Goal: Navigation & Orientation: Find specific page/section

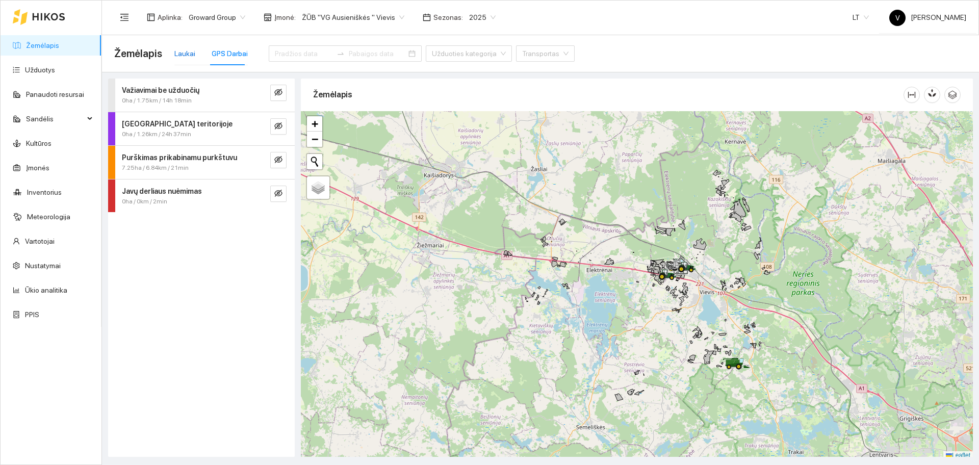
click at [185, 56] on div "Laukai" at bounding box center [184, 53] width 21 height 11
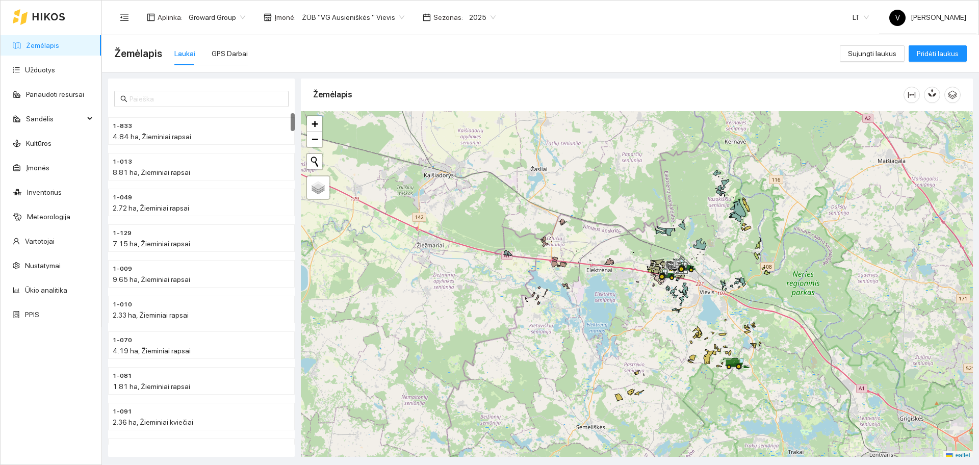
scroll to position [3, 0]
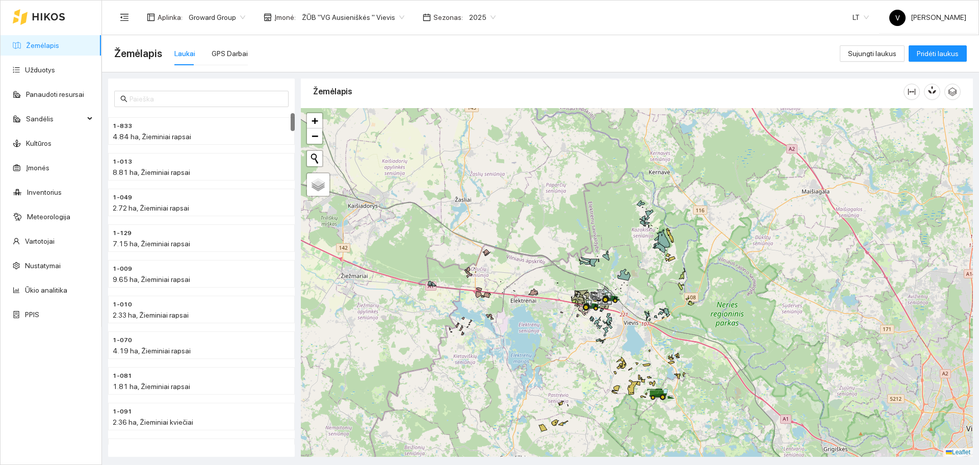
drag, startPoint x: 657, startPoint y: 311, endPoint x: 625, endPoint y: 321, distance: 33.4
click at [631, 321] on div at bounding box center [637, 282] width 672 height 349
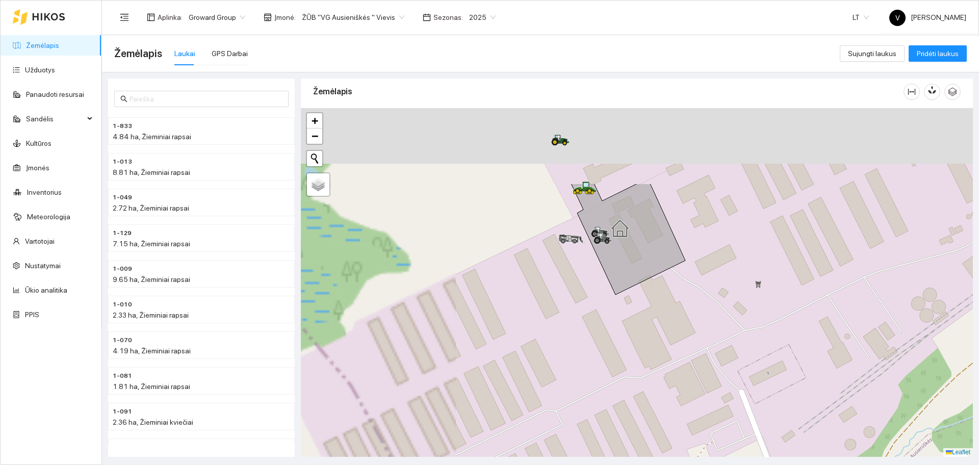
drag, startPoint x: 443, startPoint y: 226, endPoint x: 709, endPoint y: 328, distance: 285.6
click at [709, 328] on div at bounding box center [637, 282] width 672 height 349
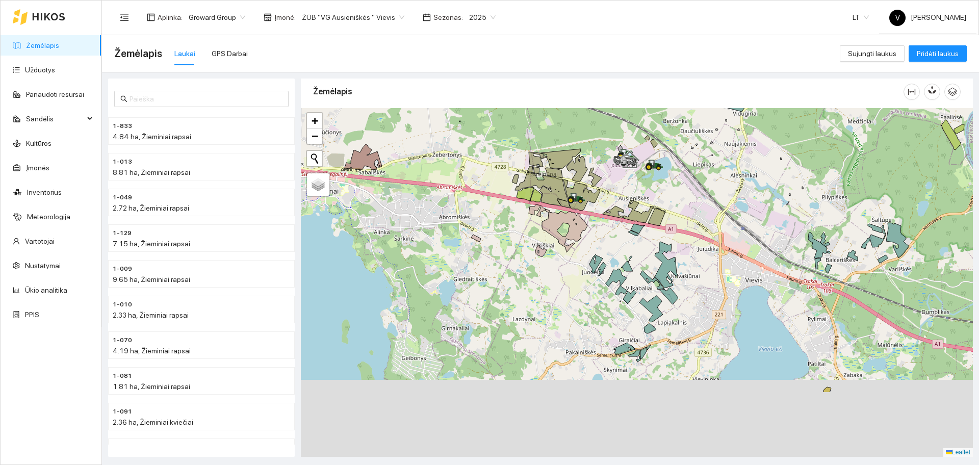
drag, startPoint x: 632, startPoint y: 337, endPoint x: 630, endPoint y: 237, distance: 100.0
click at [630, 237] on div at bounding box center [637, 282] width 672 height 349
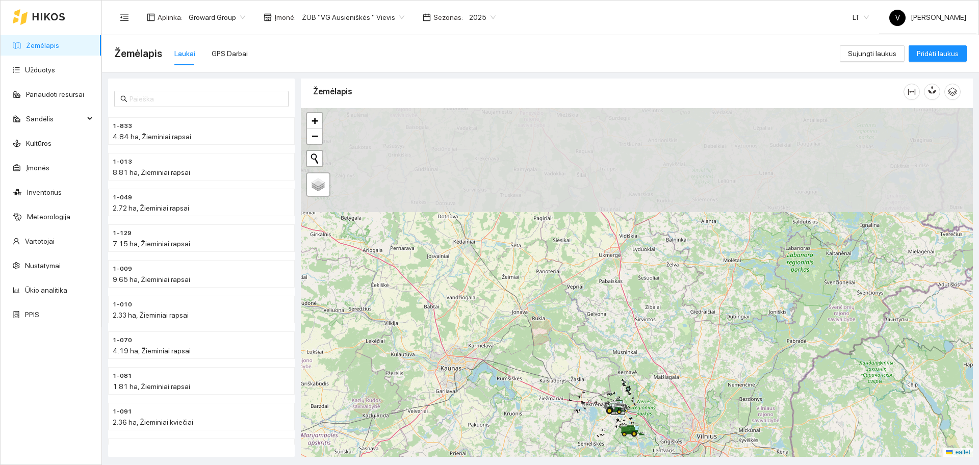
drag, startPoint x: 608, startPoint y: 217, endPoint x: 621, endPoint y: 392, distance: 174.9
click at [621, 392] on div at bounding box center [637, 282] width 672 height 349
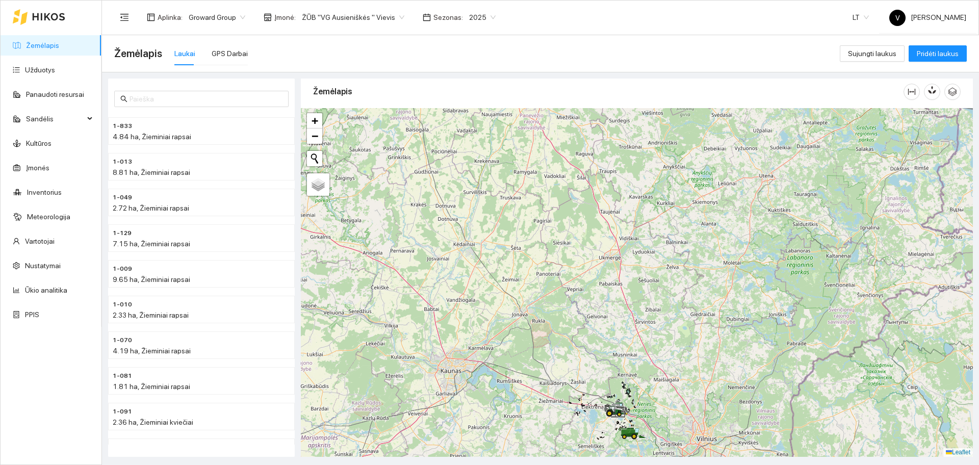
drag, startPoint x: 560, startPoint y: 265, endPoint x: 590, endPoint y: 310, distance: 53.8
click at [590, 310] on div at bounding box center [637, 282] width 672 height 349
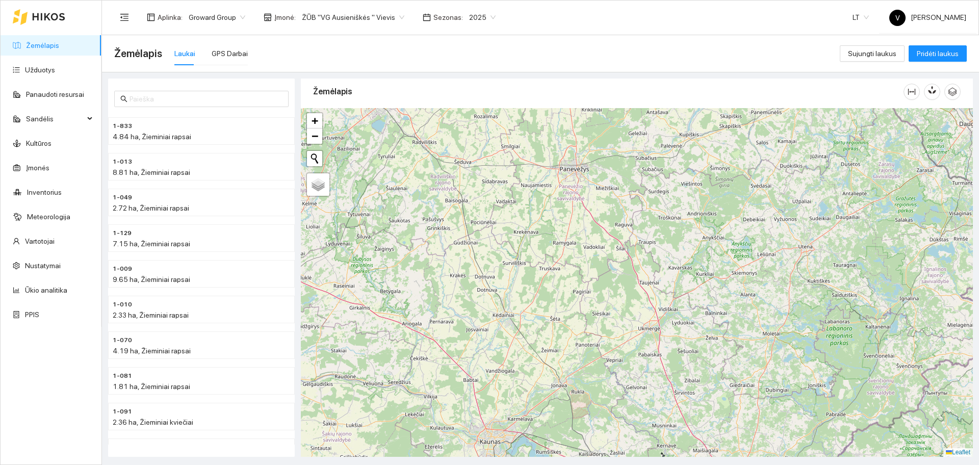
click at [373, 16] on span "ŽŪB "VG Ausieniškės " Vievis" at bounding box center [353, 17] width 103 height 15
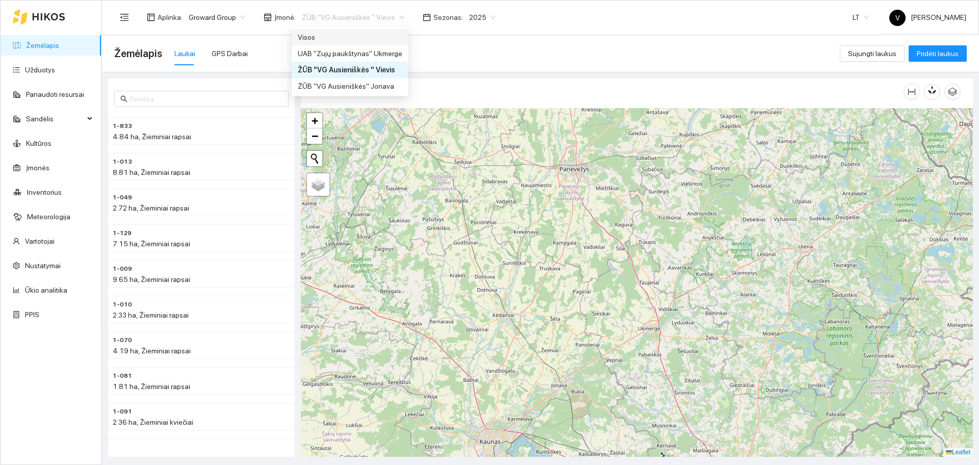
click at [346, 35] on div "Visos" at bounding box center [350, 37] width 105 height 11
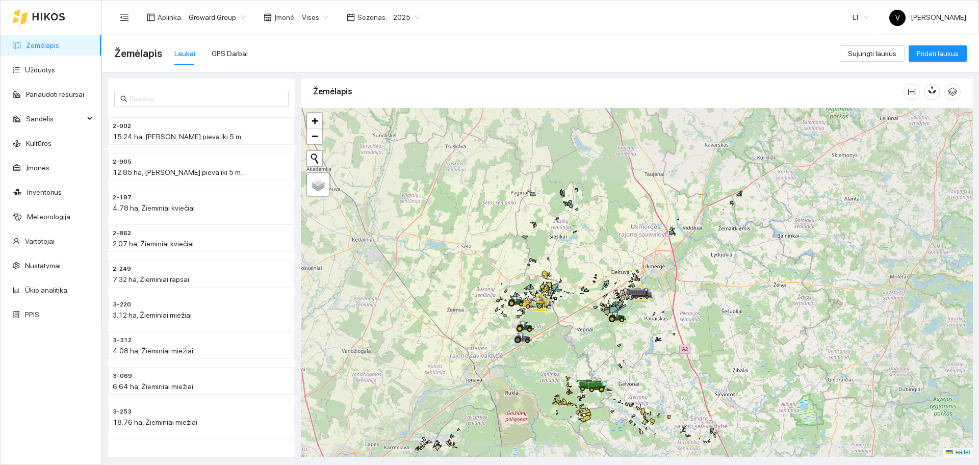
drag, startPoint x: 556, startPoint y: 307, endPoint x: 644, endPoint y: 259, distance: 99.3
click at [644, 260] on div at bounding box center [637, 282] width 672 height 349
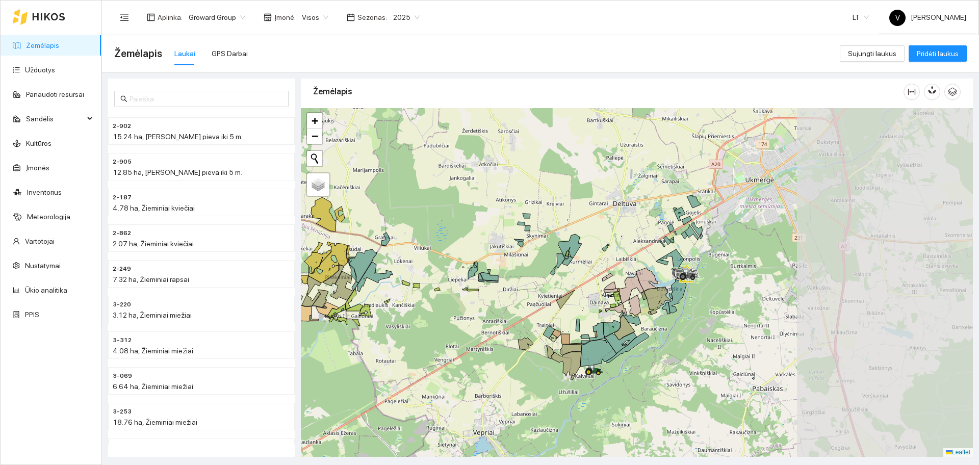
drag, startPoint x: 727, startPoint y: 204, endPoint x: 471, endPoint y: 301, distance: 273.8
click at [442, 310] on div at bounding box center [637, 282] width 672 height 349
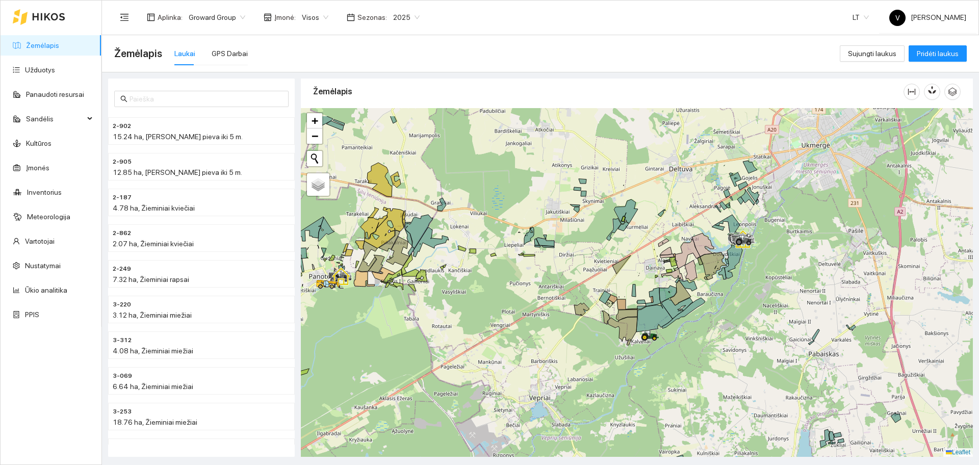
drag, startPoint x: 754, startPoint y: 226, endPoint x: 707, endPoint y: 262, distance: 59.4
click at [701, 280] on icon at bounding box center [713, 266] width 27 height 28
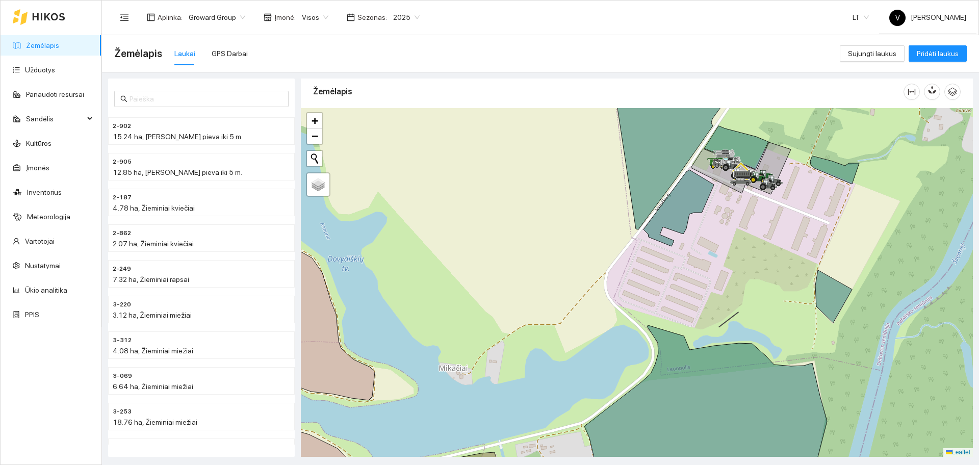
drag, startPoint x: 767, startPoint y: 169, endPoint x: 736, endPoint y: 233, distance: 70.5
click at [760, 191] on icon at bounding box center [763, 187] width 7 height 7
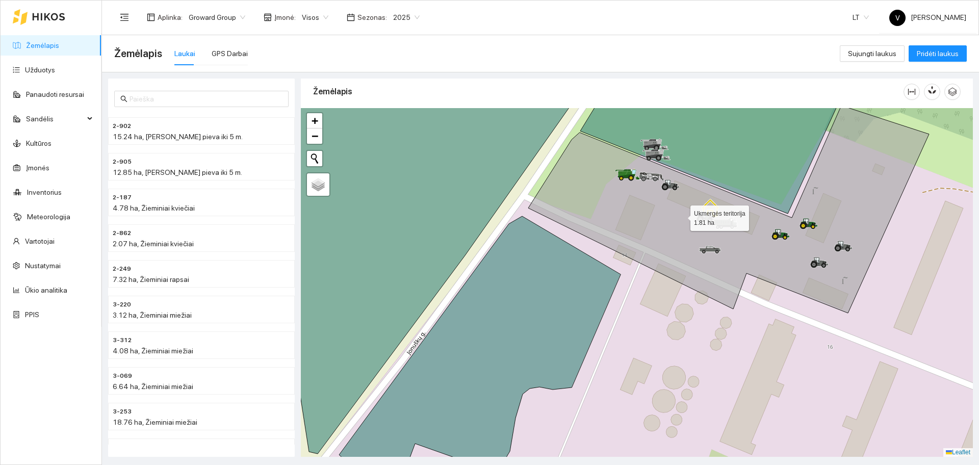
drag, startPoint x: 685, startPoint y: 187, endPoint x: 675, endPoint y: 268, distance: 82.2
click at [675, 268] on icon at bounding box center [728, 210] width 401 height 208
